Goal: Task Accomplishment & Management: Use online tool/utility

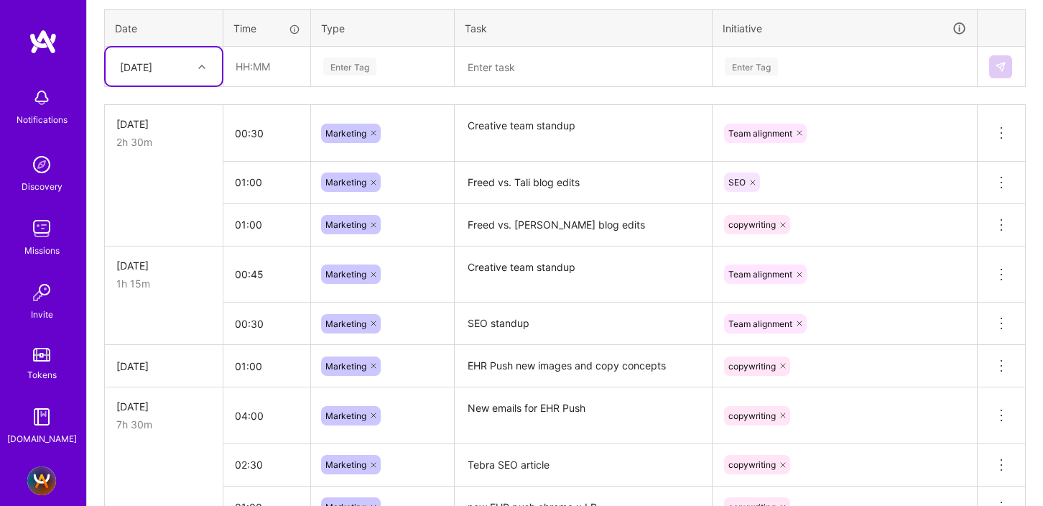
scroll to position [458, 0]
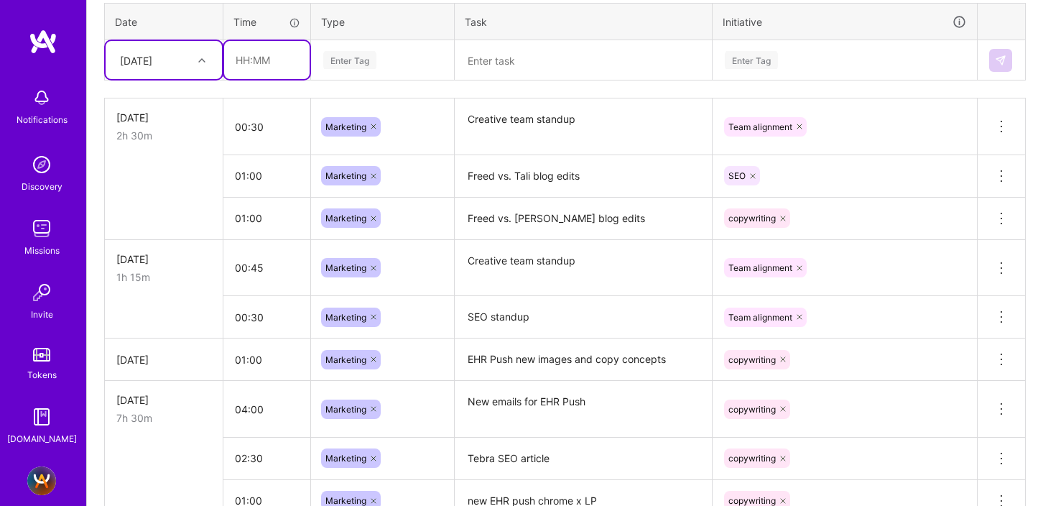
click at [240, 68] on input "text" at bounding box center [266, 60] width 85 height 38
type input "00:30"
click at [345, 60] on div "Enter Tag" at bounding box center [349, 60] width 53 height 22
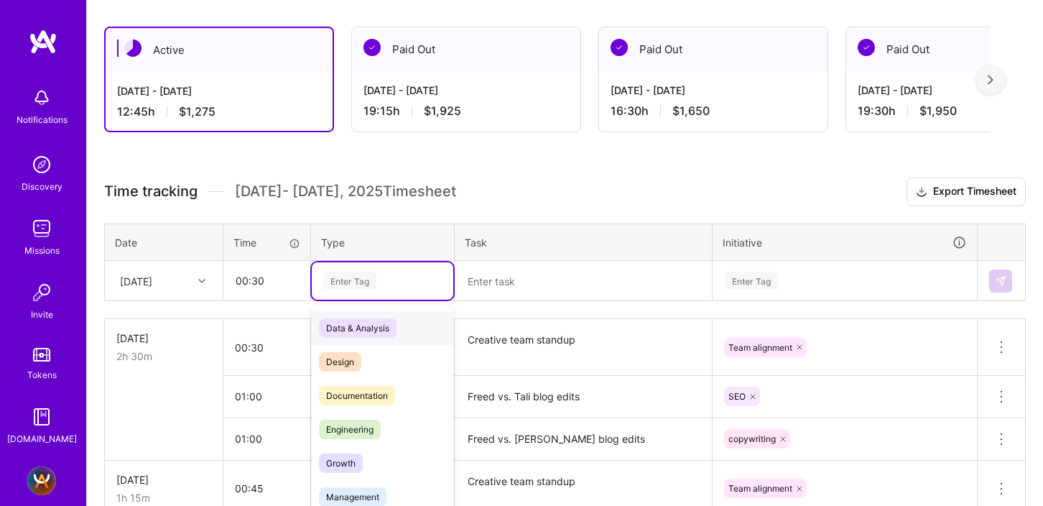
click at [358, 299] on div "option Marketing, selected. option Data & Analysis focused, 0 of 2. 17 results …" at bounding box center [382, 280] width 141 height 37
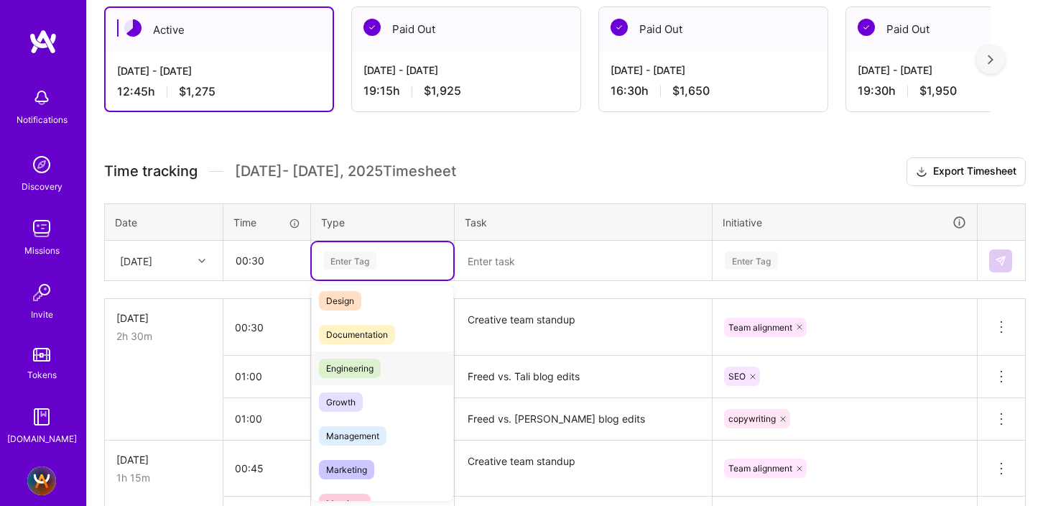
scroll to position [43, 0]
click at [342, 468] on span "Marketing" at bounding box center [346, 466] width 55 height 19
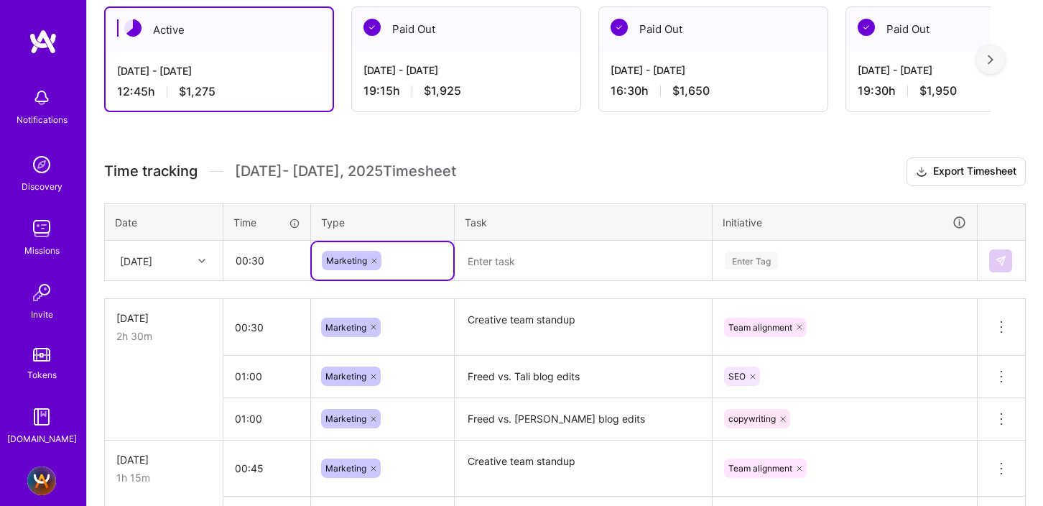
click at [492, 266] on textarea at bounding box center [583, 261] width 254 height 38
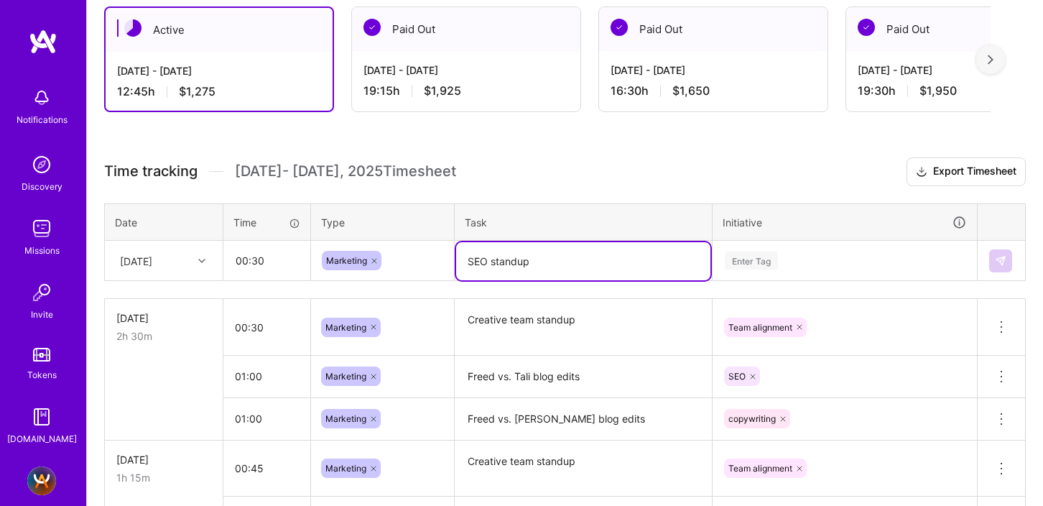
type textarea "SEO standup"
click at [761, 264] on div "Enter Tag" at bounding box center [844, 260] width 263 height 37
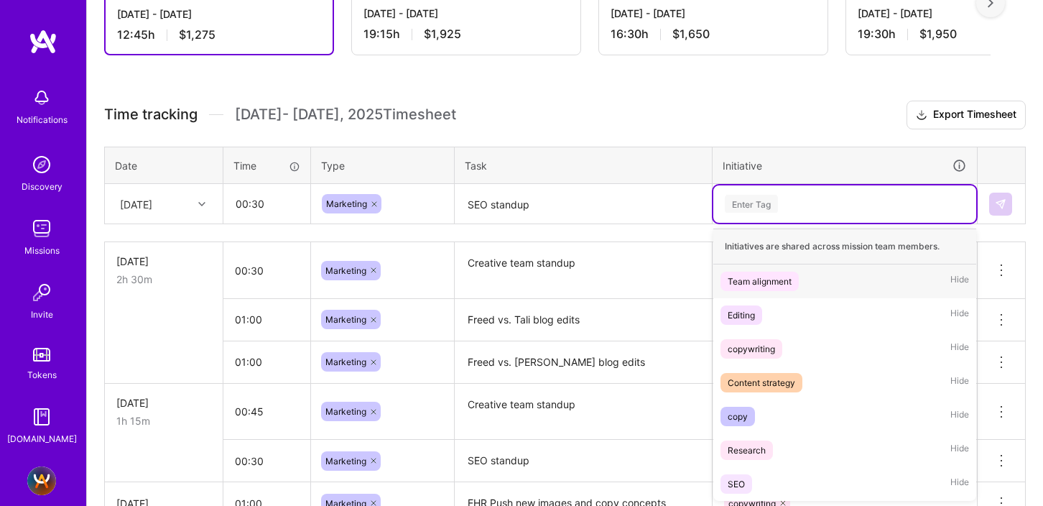
click at [758, 280] on div "Team alignment" at bounding box center [760, 281] width 64 height 15
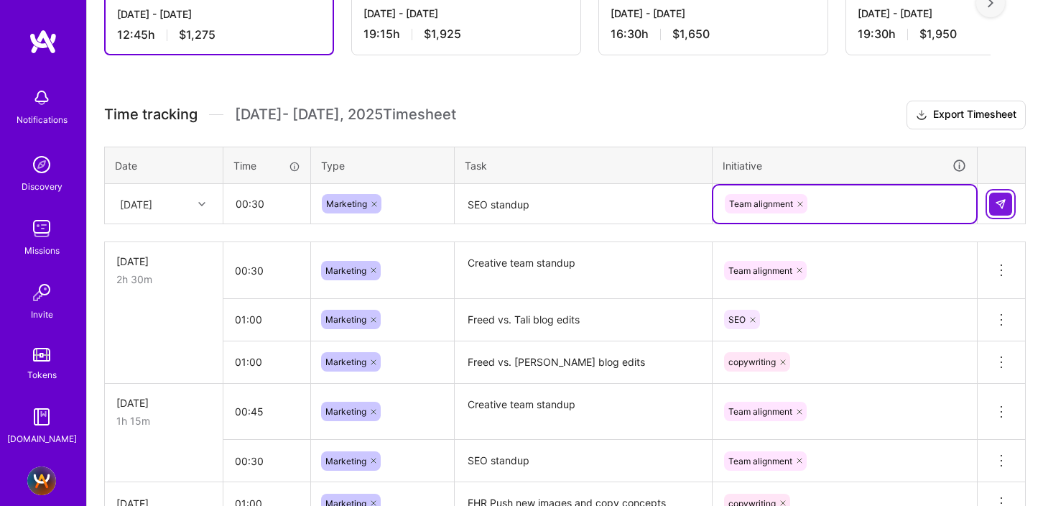
click at [998, 201] on img at bounding box center [1000, 203] width 11 height 11
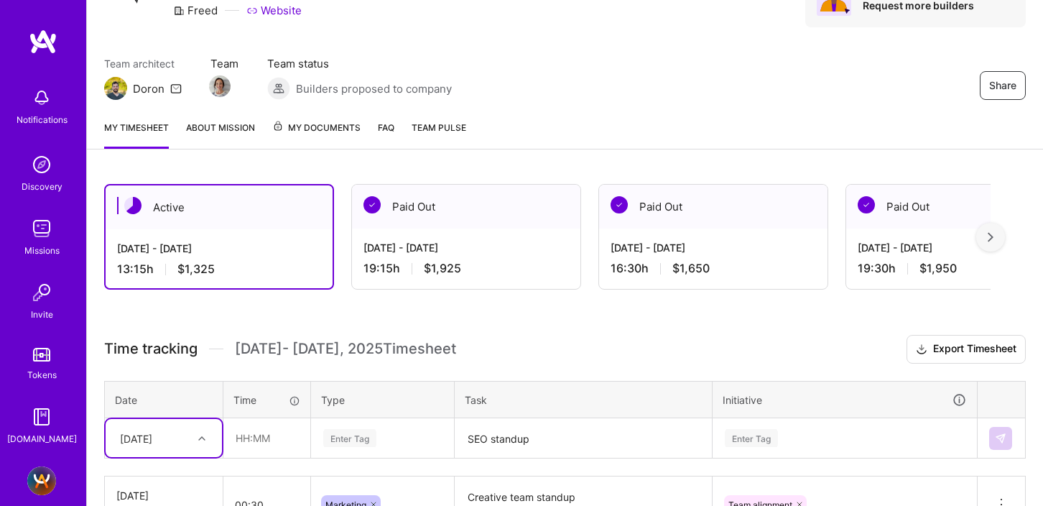
scroll to position [78, 0]
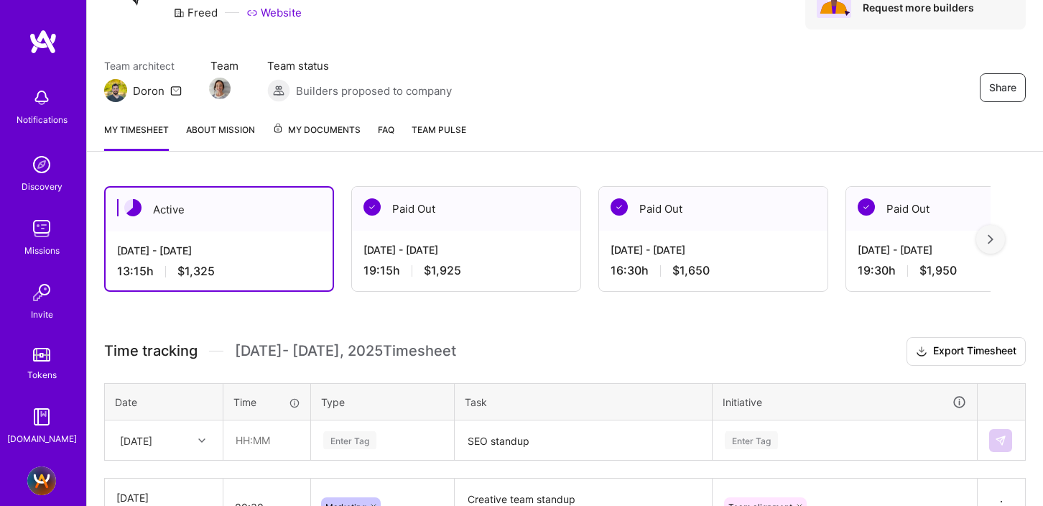
click at [990, 241] on img at bounding box center [991, 239] width 6 height 10
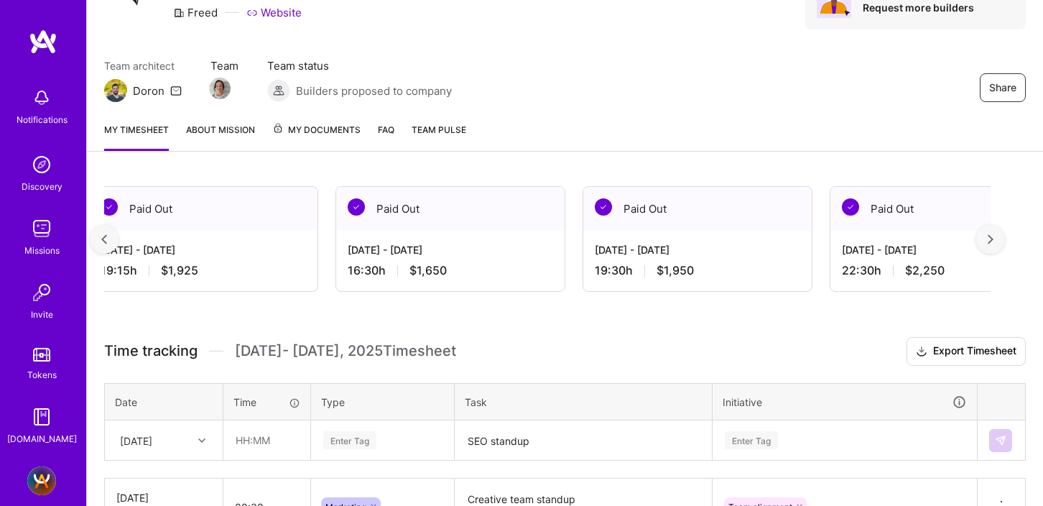
click at [990, 241] on img at bounding box center [991, 239] width 6 height 10
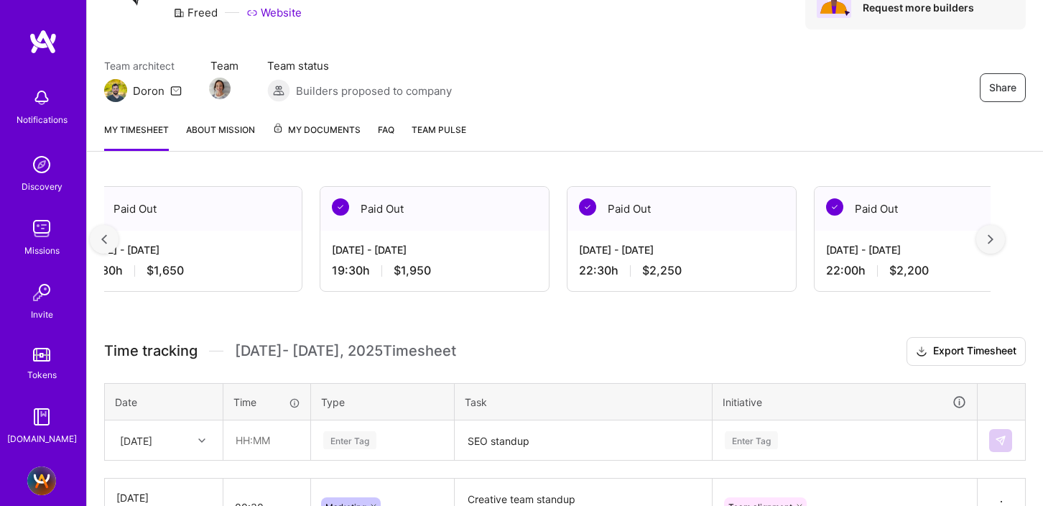
click at [990, 241] on img at bounding box center [991, 239] width 6 height 10
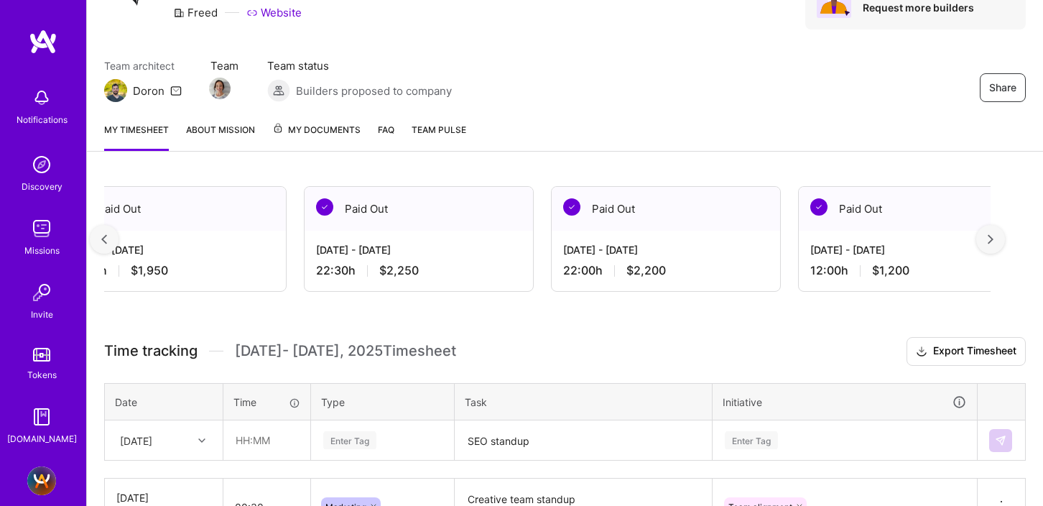
click at [990, 241] on img at bounding box center [991, 239] width 6 height 10
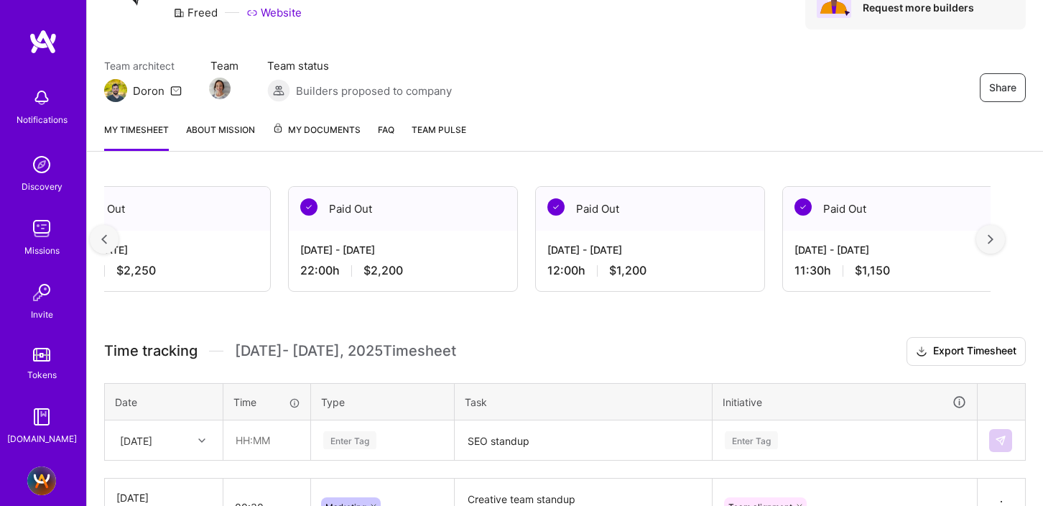
click at [990, 241] on img at bounding box center [991, 239] width 6 height 10
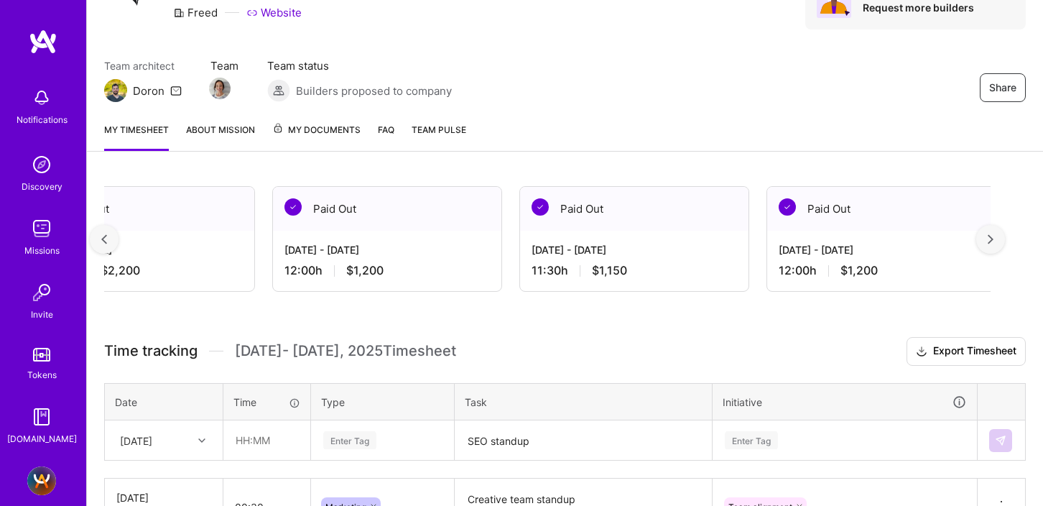
click at [990, 241] on img at bounding box center [991, 239] width 6 height 10
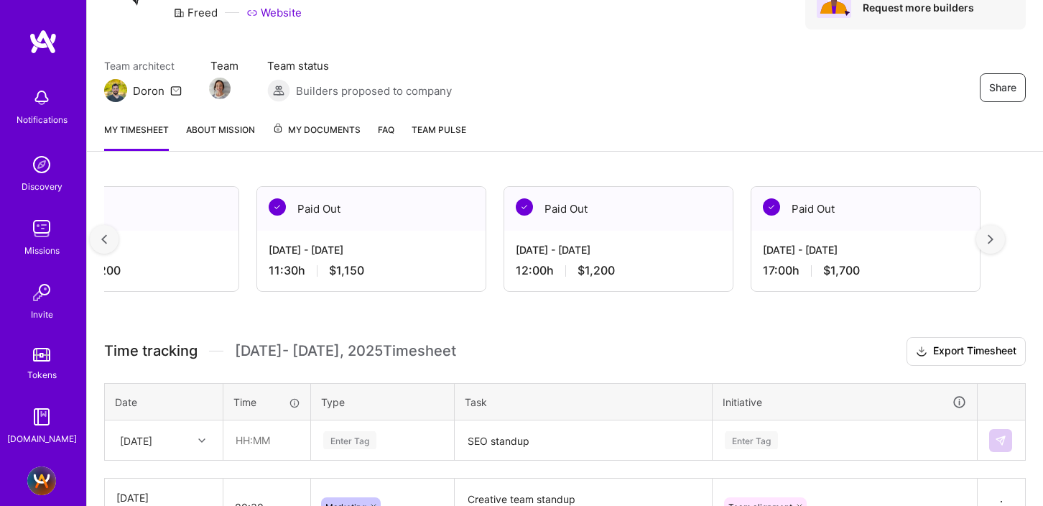
click at [990, 241] on img at bounding box center [991, 239] width 6 height 10
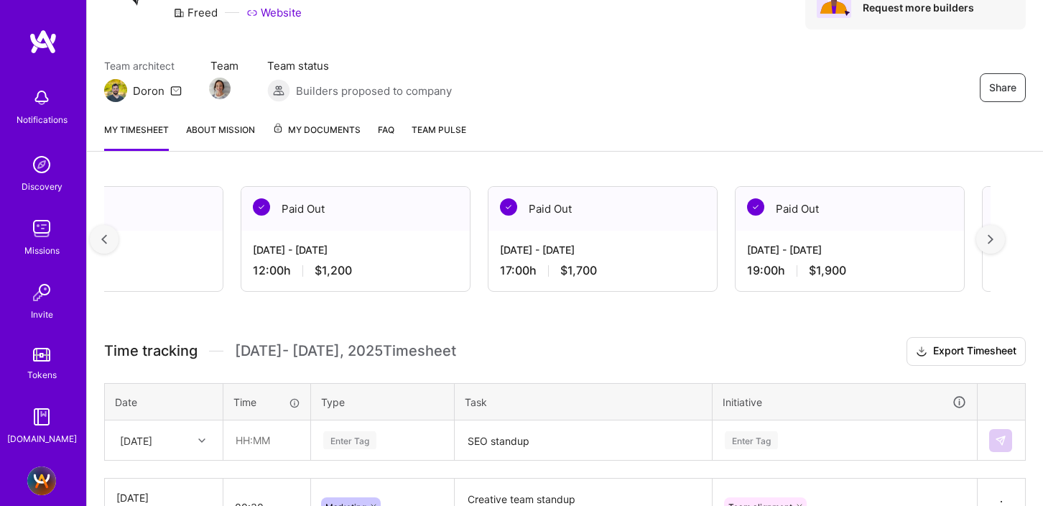
click at [990, 241] on img at bounding box center [991, 239] width 6 height 10
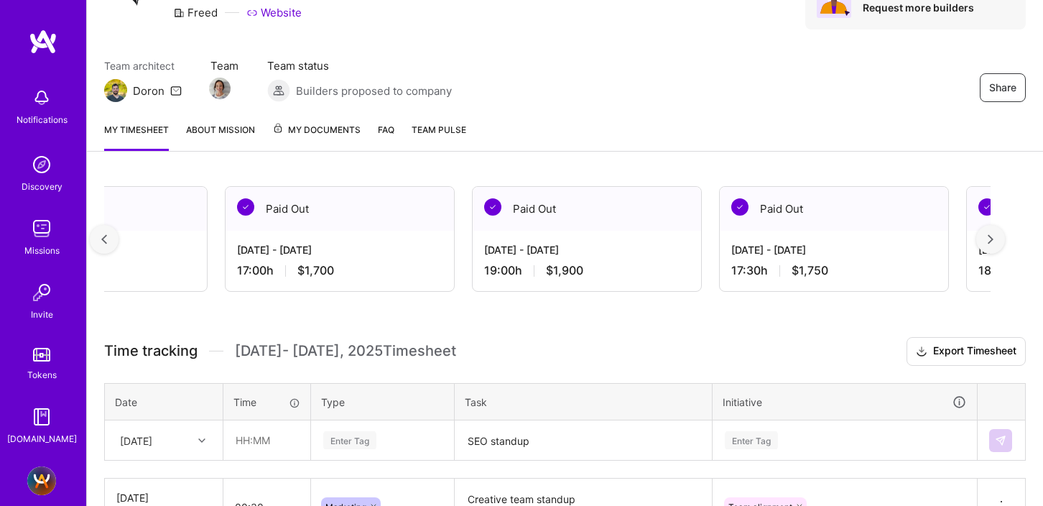
click at [990, 241] on img at bounding box center [991, 239] width 6 height 10
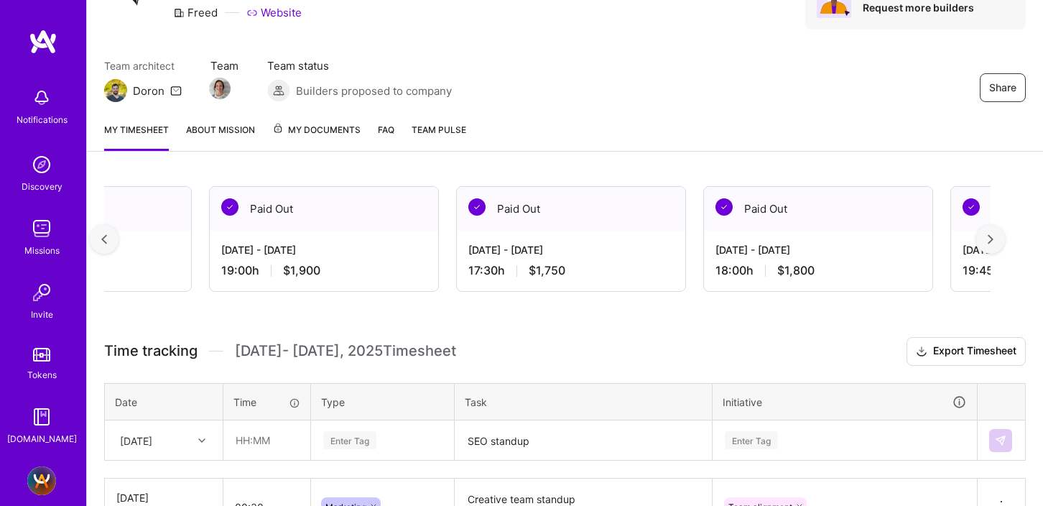
click at [990, 241] on img at bounding box center [991, 239] width 6 height 10
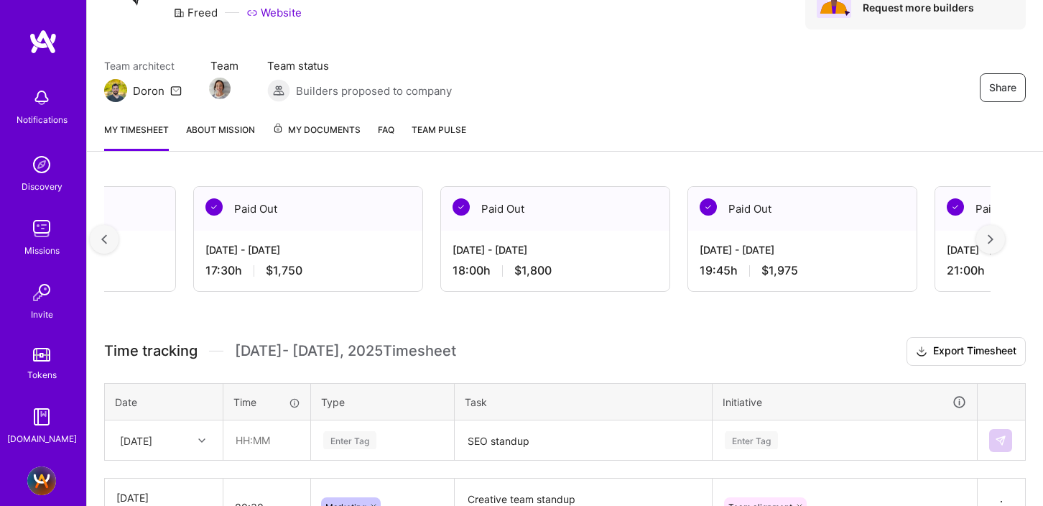
click at [990, 241] on img at bounding box center [991, 239] width 6 height 10
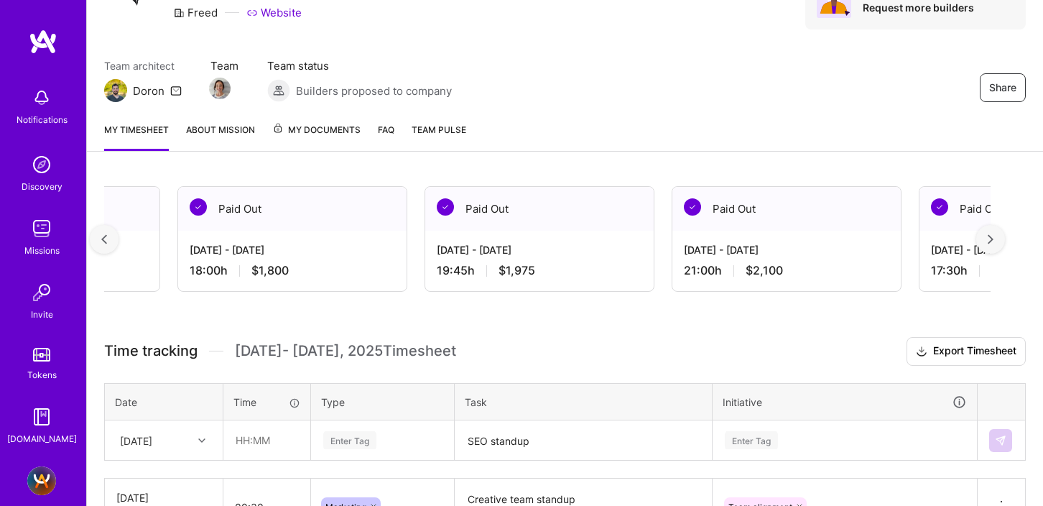
click at [990, 241] on img at bounding box center [991, 239] width 6 height 10
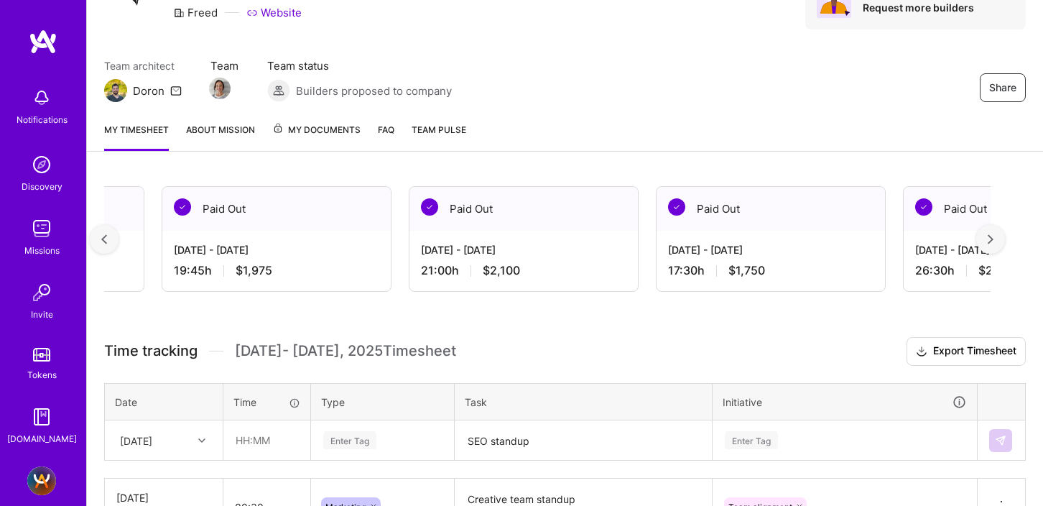
click at [990, 241] on img at bounding box center [991, 239] width 6 height 10
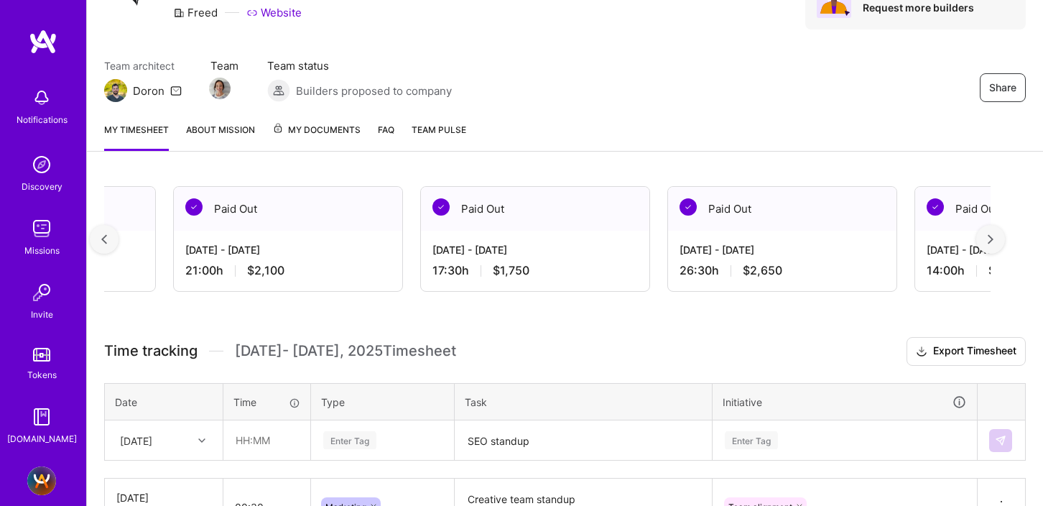
scroll to position [0, 3417]
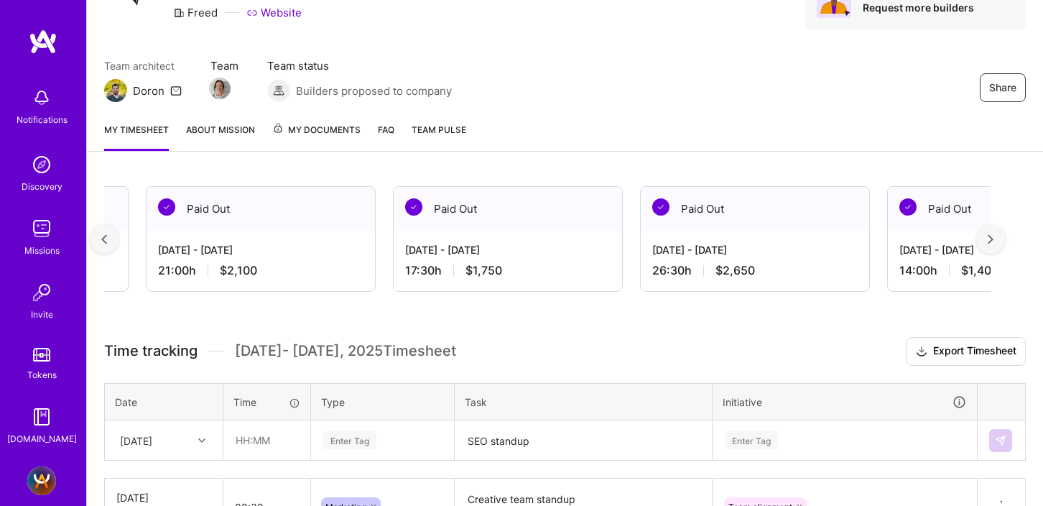
click at [990, 241] on img at bounding box center [991, 239] width 6 height 10
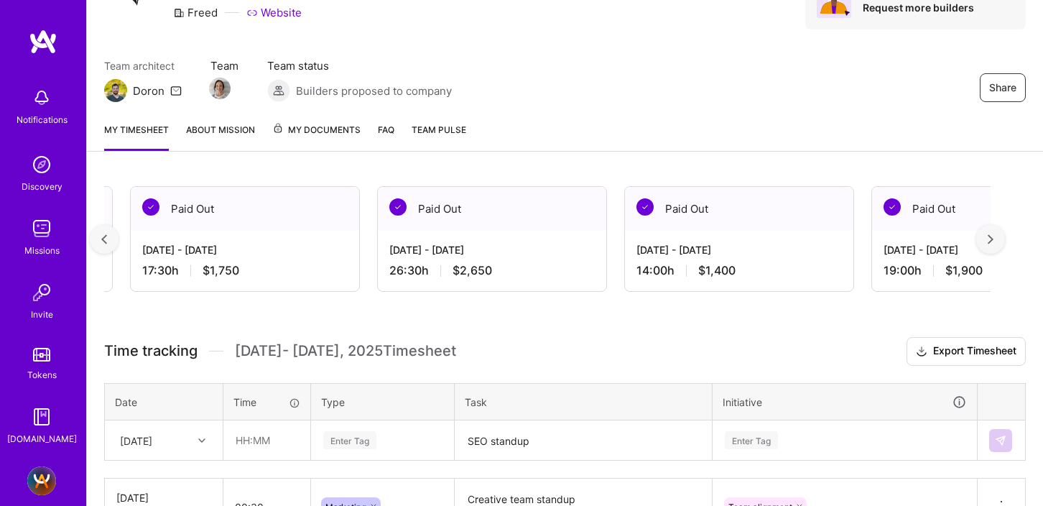
click at [990, 241] on img at bounding box center [991, 239] width 6 height 10
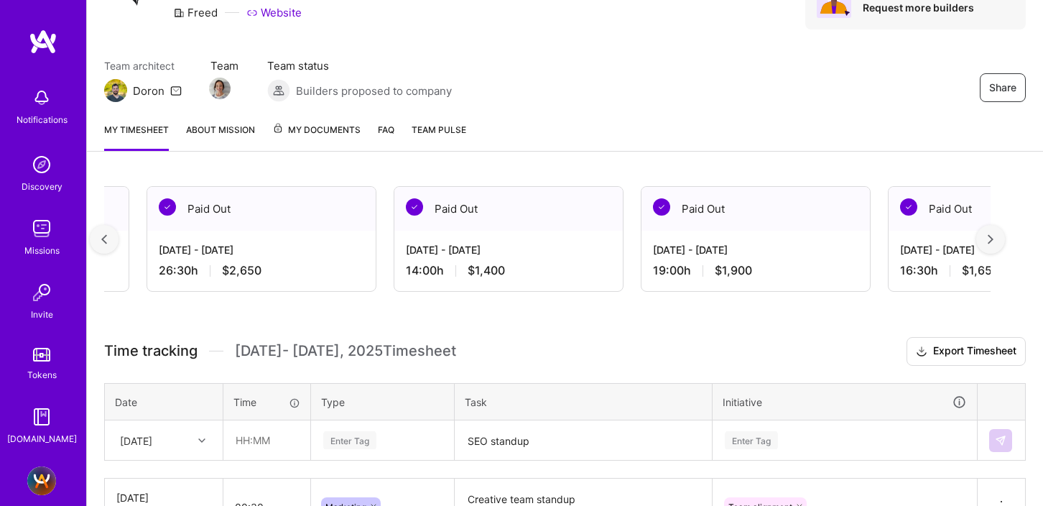
scroll to position [0, 3943]
